Goal: Check status: Check status

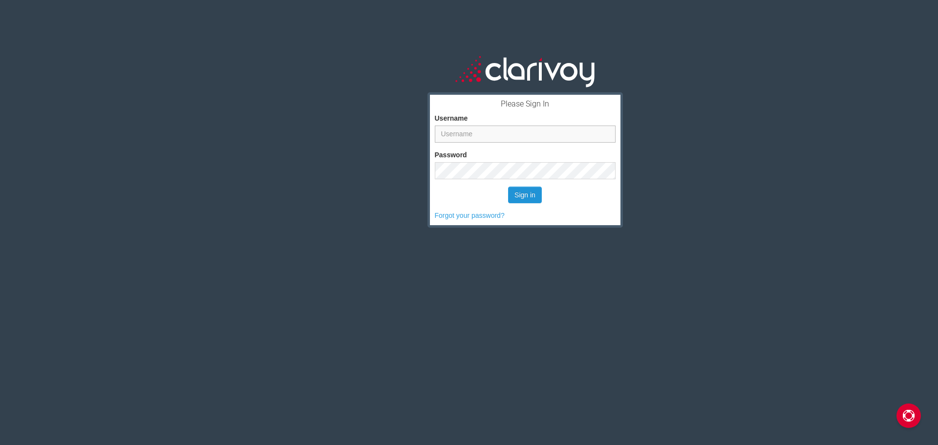
type input "bhall@cardinaleway.com"
click at [528, 193] on button "Sign in" at bounding box center [525, 195] width 34 height 17
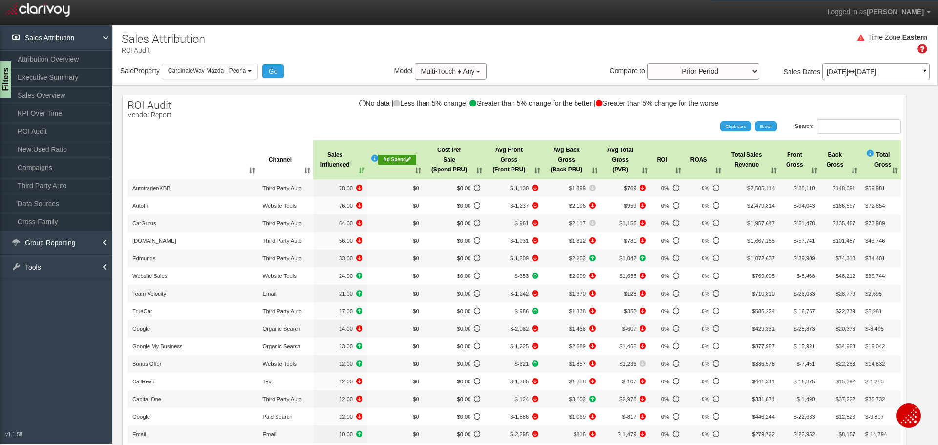
click at [886, 67] on div "[DATE] [DATE] ▼" at bounding box center [875, 71] width 107 height 17
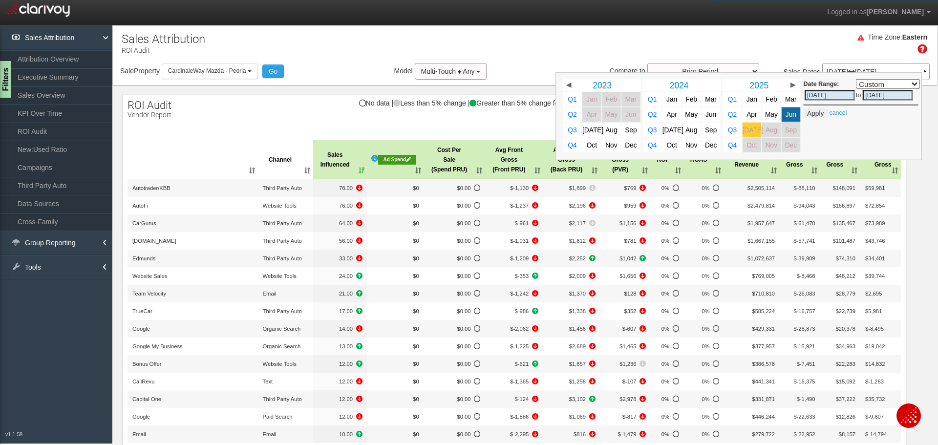
click at [749, 129] on span "[DATE]" at bounding box center [752, 129] width 21 height 7
select select ","
type input "[DATE]"
click at [810, 112] on button "Apply" at bounding box center [815, 113] width 24 height 10
